Goal: Information Seeking & Learning: Check status

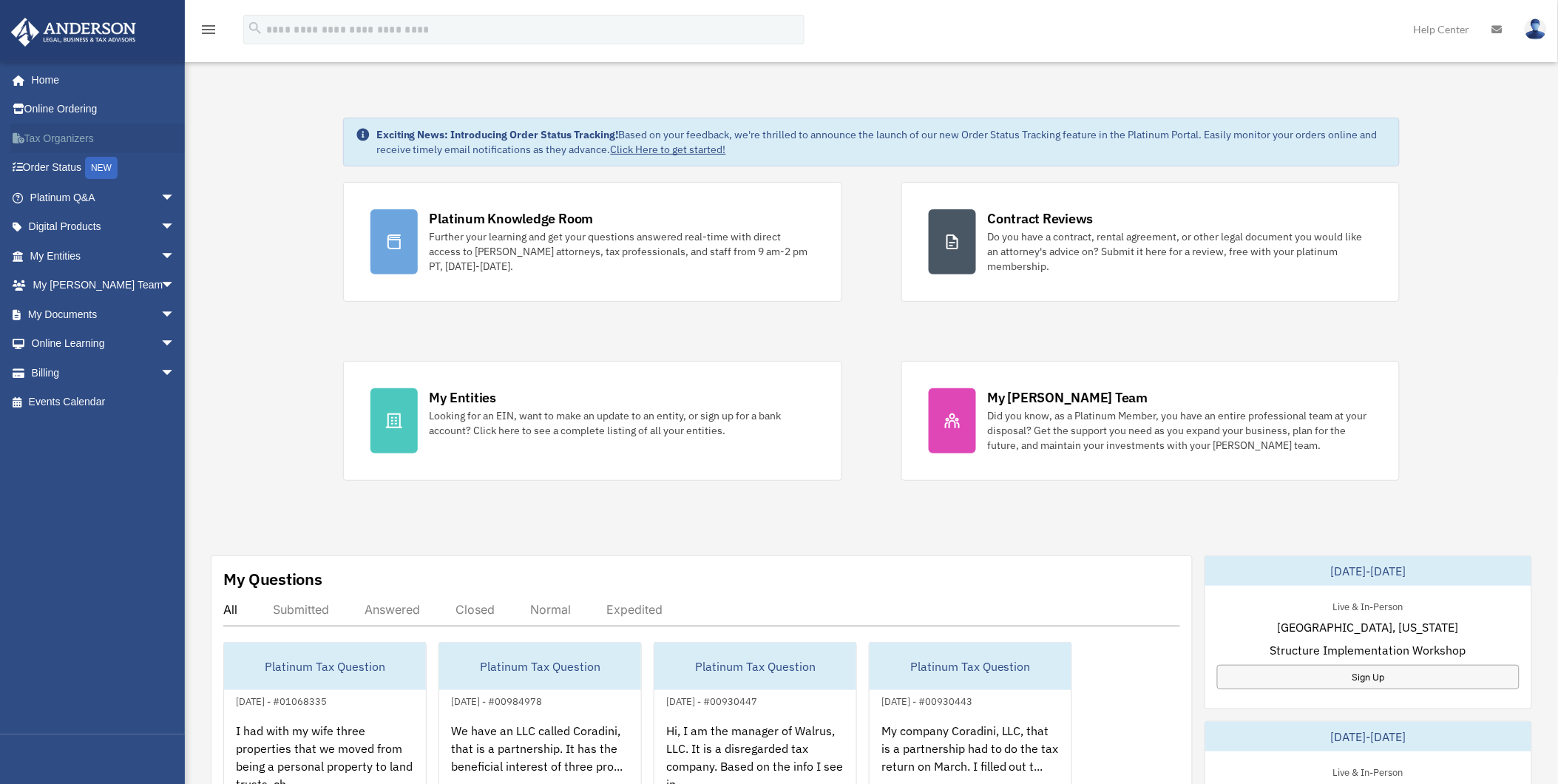
click at [68, 137] on link "Tax Organizers" at bounding box center [104, 139] width 187 height 29
click at [62, 256] on link "My Entities arrow_drop_down" at bounding box center [104, 256] width 187 height 29
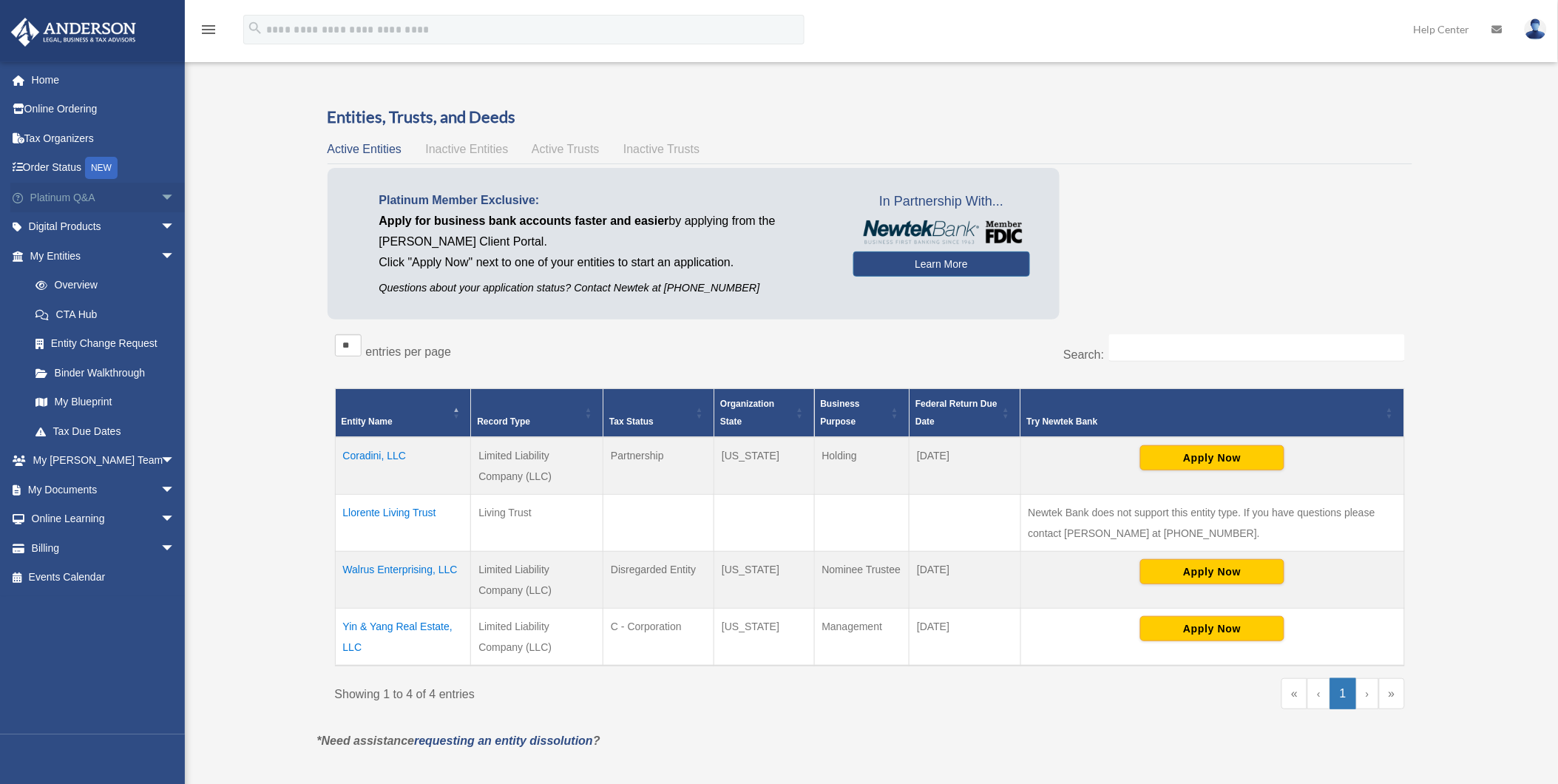
click at [45, 194] on link "Platinum Q&A arrow_drop_down" at bounding box center [104, 198] width 187 height 29
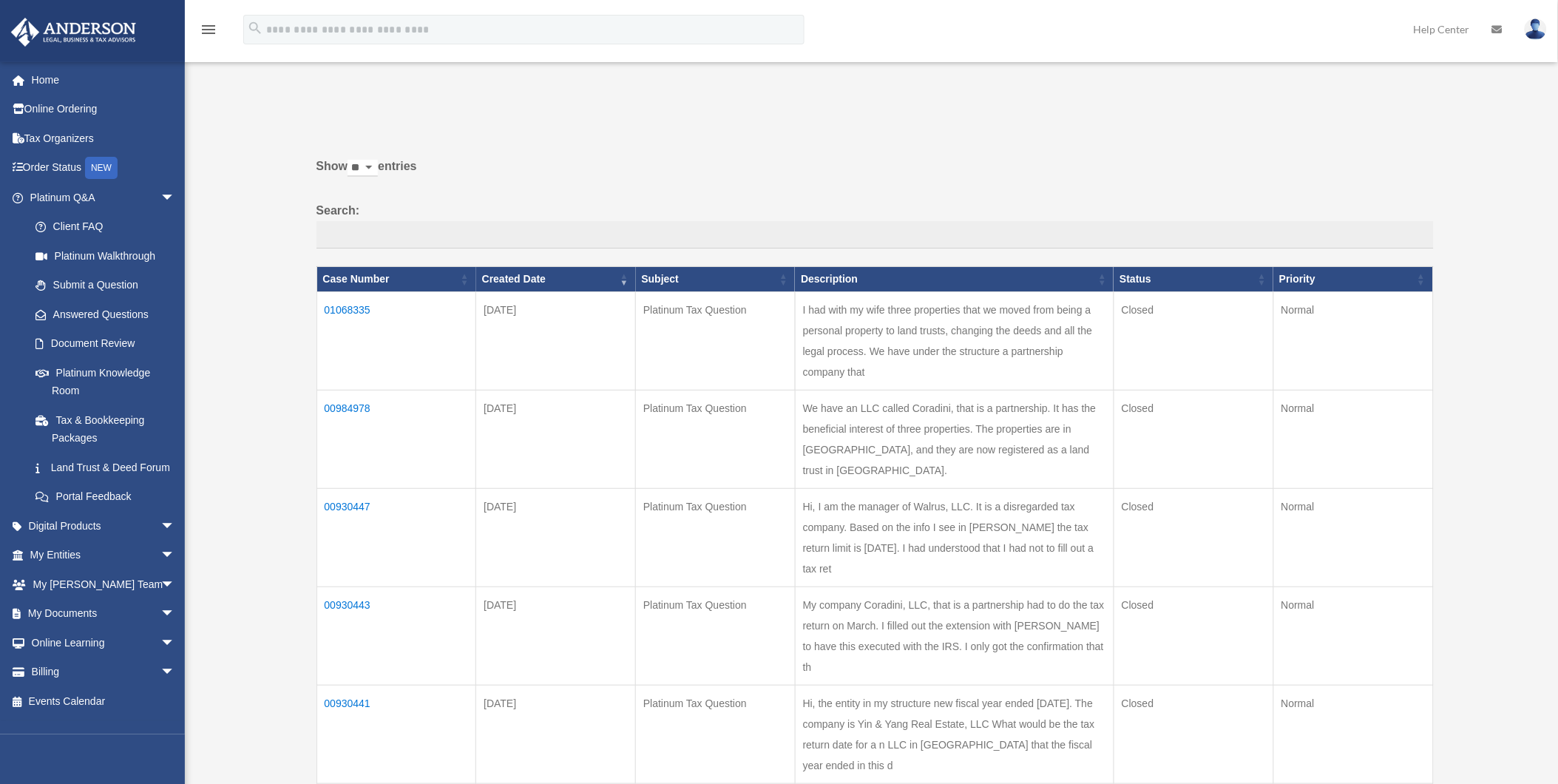
click at [351, 307] on td "01068335" at bounding box center [396, 340] width 159 height 98
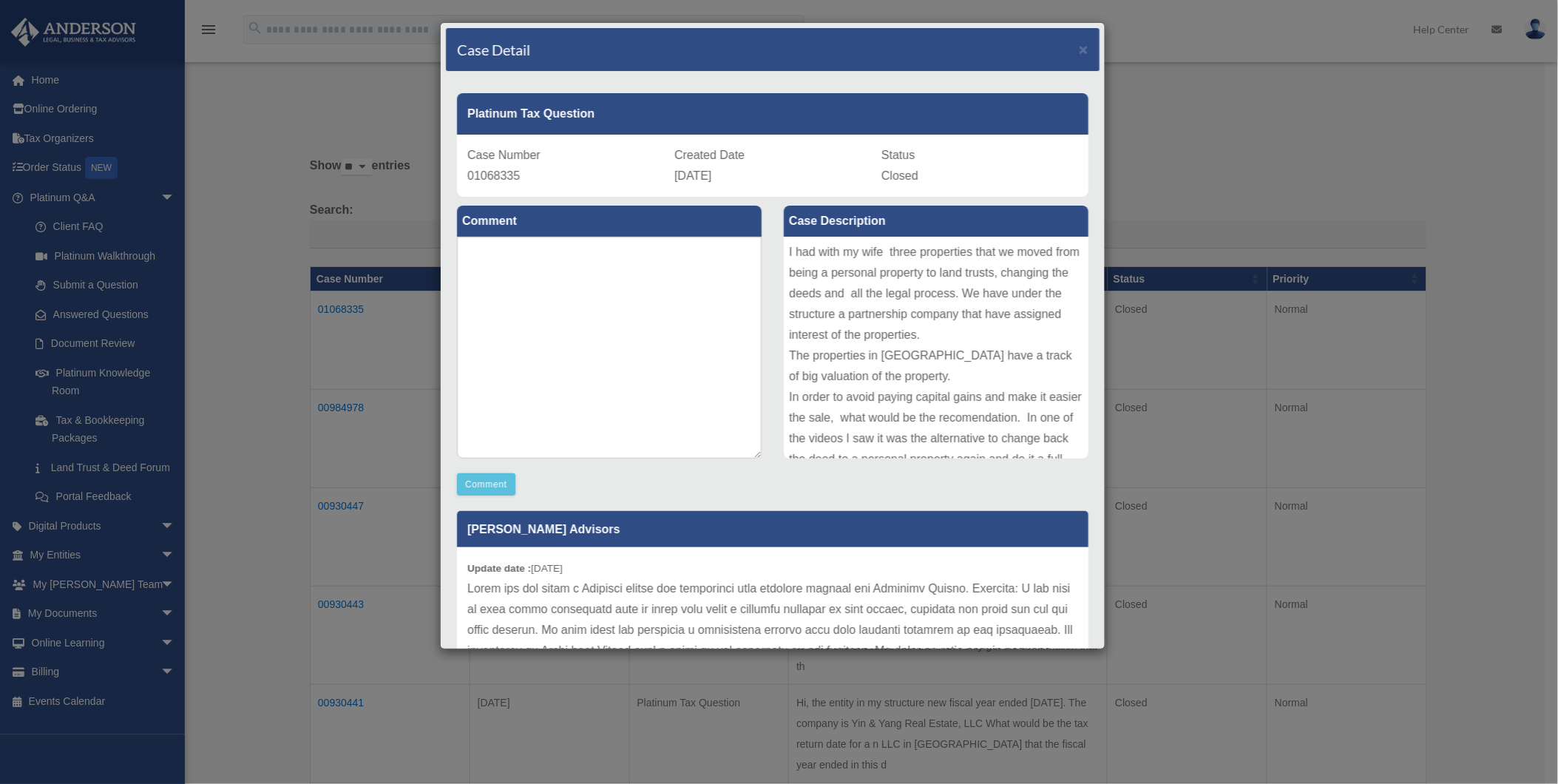
click at [1218, 154] on div "Case Detail × Platinum Tax Question Case Number 01068335 Created Date [DATE] St…" at bounding box center [779, 392] width 1558 height 784
